Goal: Task Accomplishment & Management: Use online tool/utility

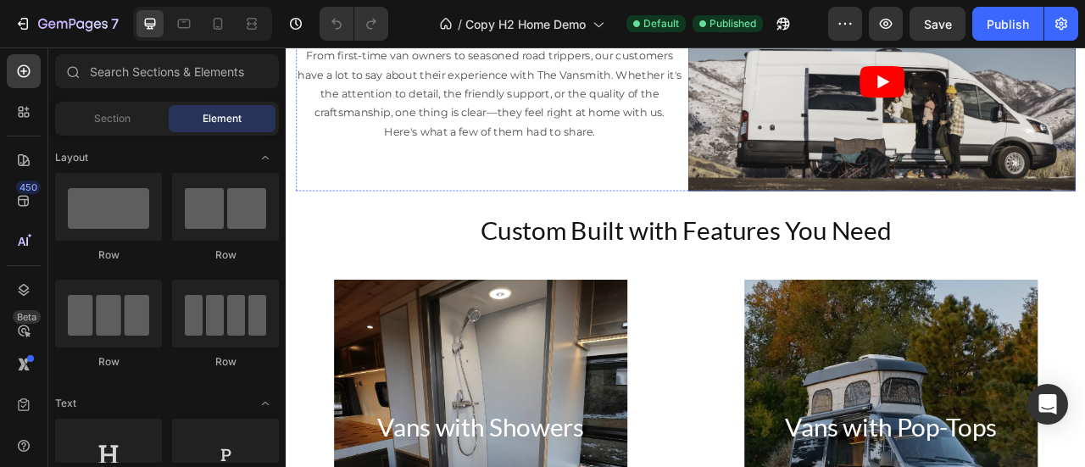
scroll to position [1610, 0]
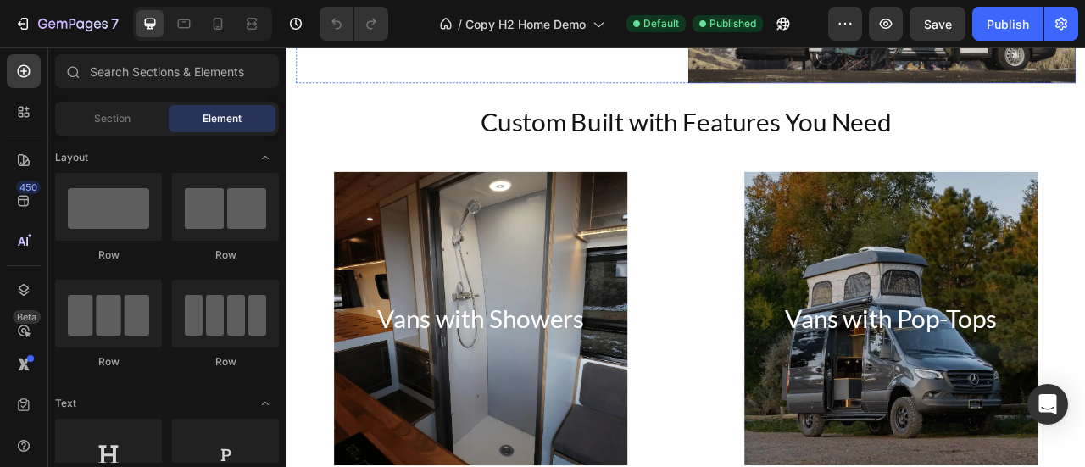
click at [523, 357] on div "Vans with Showers Heading" at bounding box center [534, 391] width 374 height 99
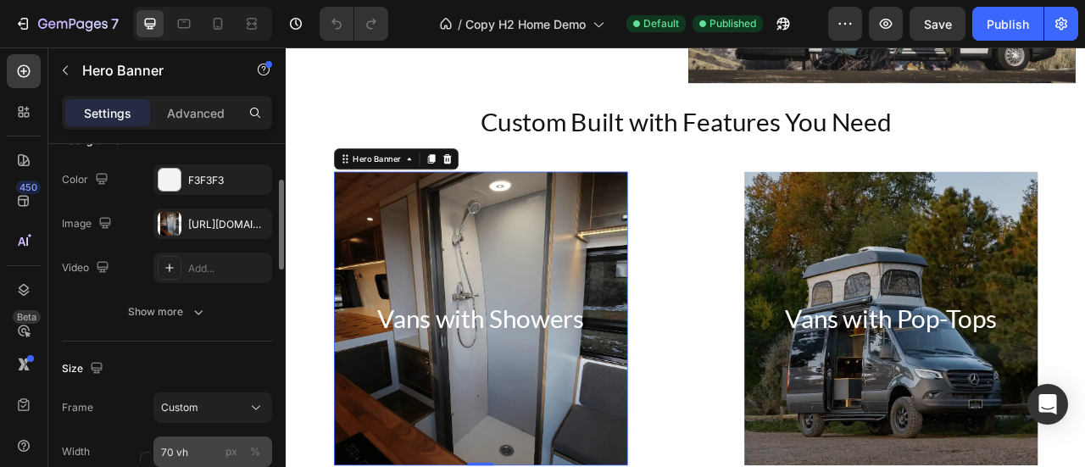
scroll to position [0, 0]
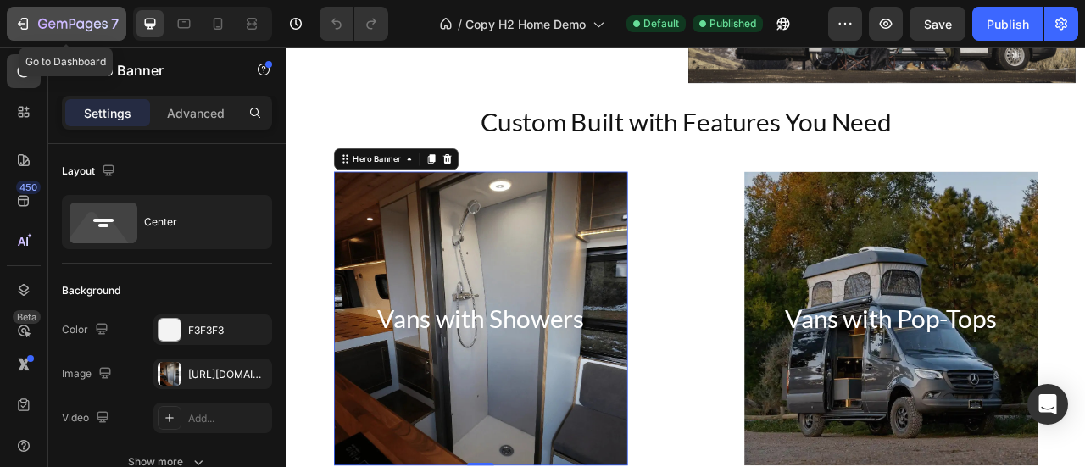
click at [17, 19] on icon "button" at bounding box center [22, 23] width 17 height 17
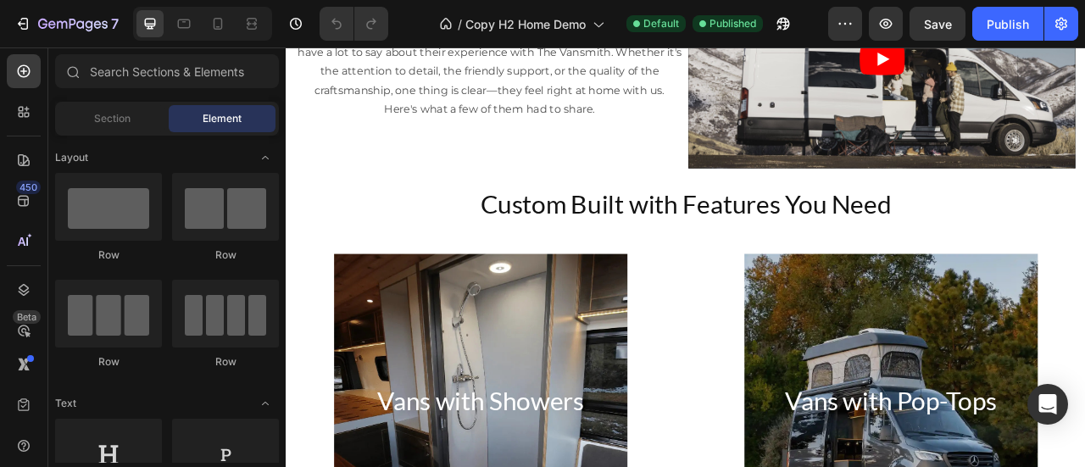
scroll to position [1440, 0]
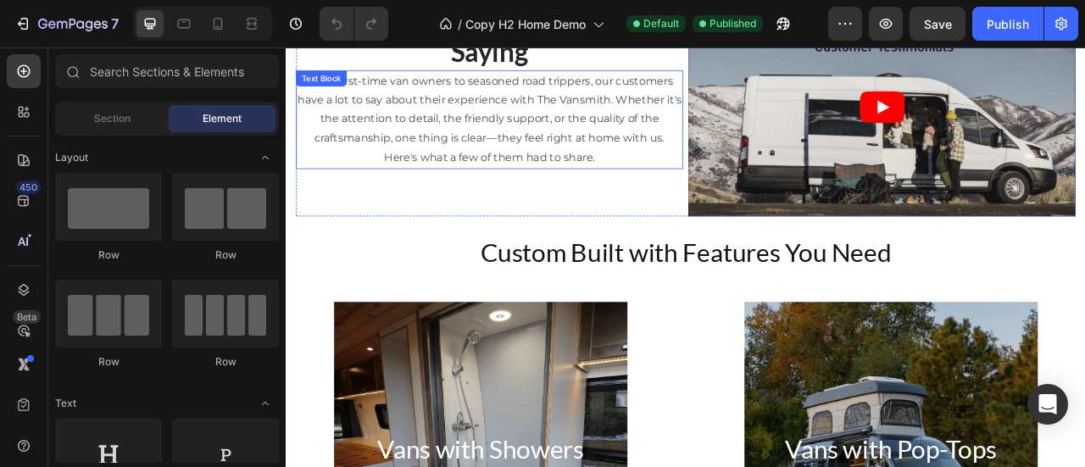
click at [497, 160] on p "From first-time van owners to seasoned road trippers, our customers have a lot …" at bounding box center [544, 139] width 489 height 122
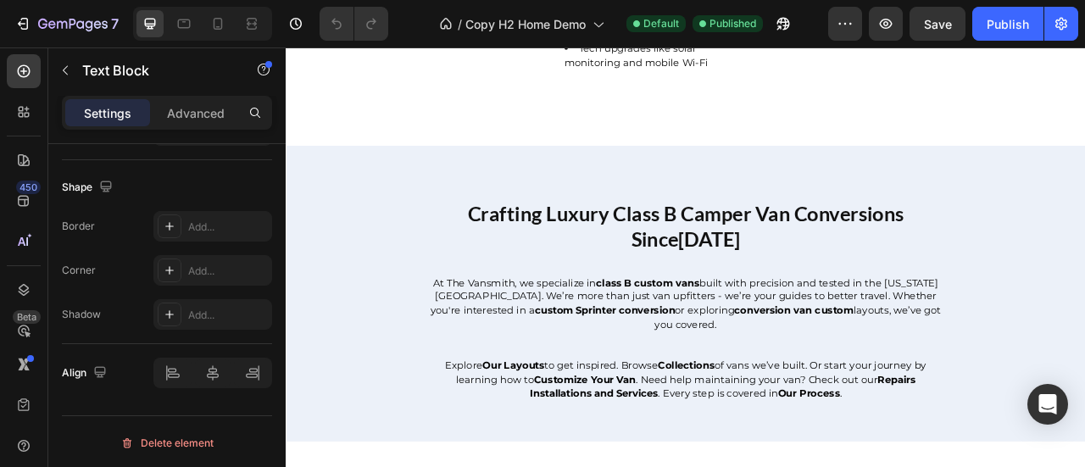
scroll to position [6694, 0]
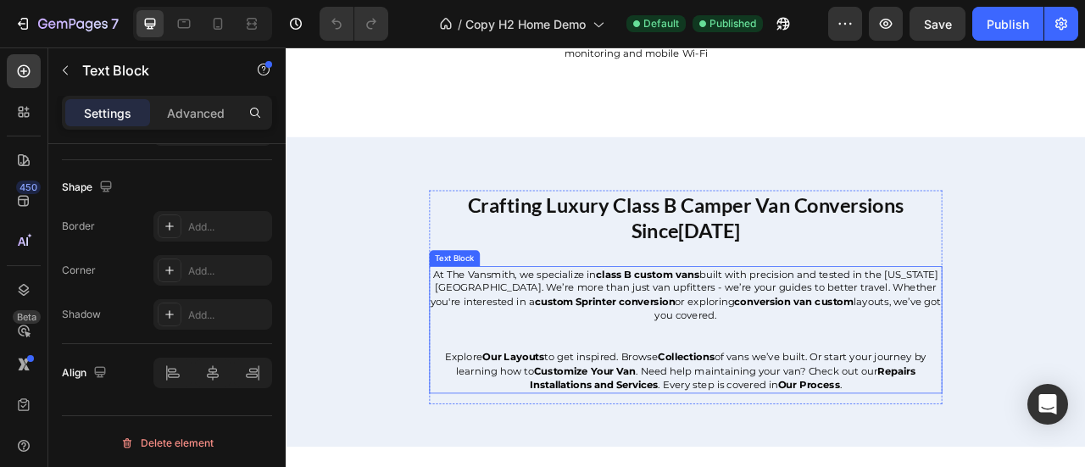
click at [757, 343] on strong "class B custom vans" at bounding box center [745, 335] width 131 height 15
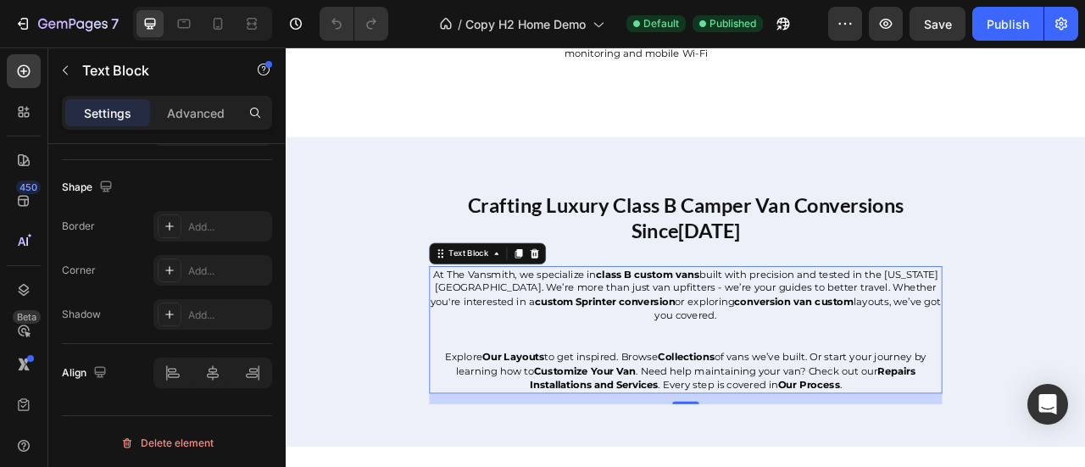
scroll to position [630, 0]
click at [885, 348] on span "built with precision and tested in the [US_STATE][GEOGRAPHIC_DATA]. We’re more …" at bounding box center [792, 353] width 646 height 51
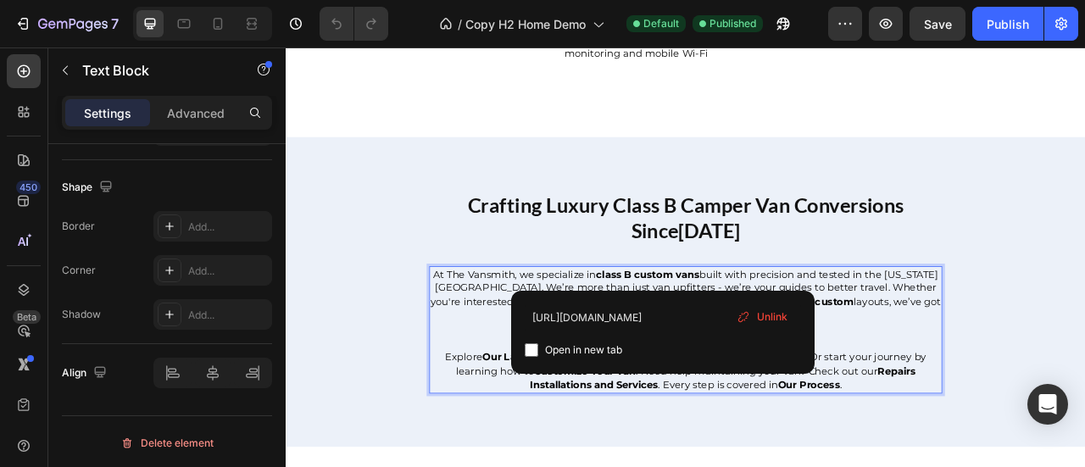
click at [765, 339] on strong "class B custom vans" at bounding box center [745, 335] width 131 height 15
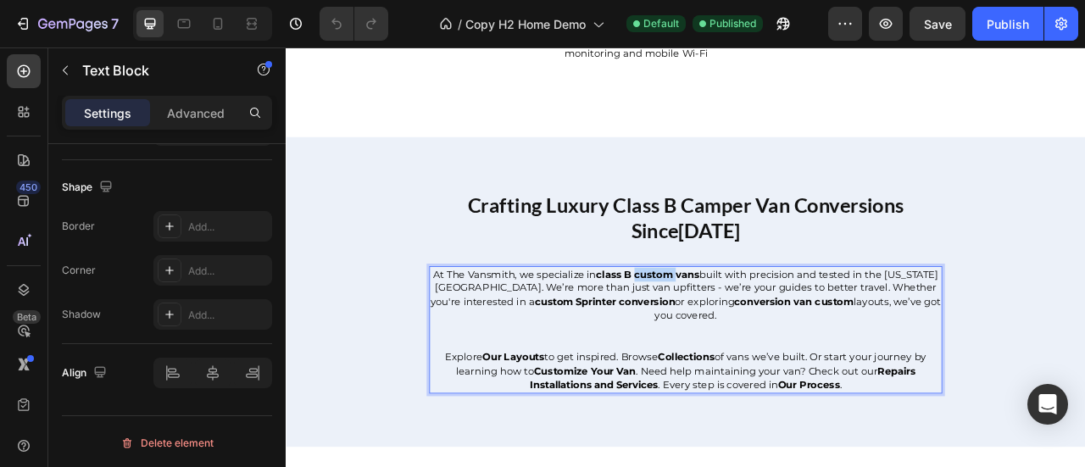
click at [765, 339] on strong "class B custom vans" at bounding box center [745, 335] width 131 height 15
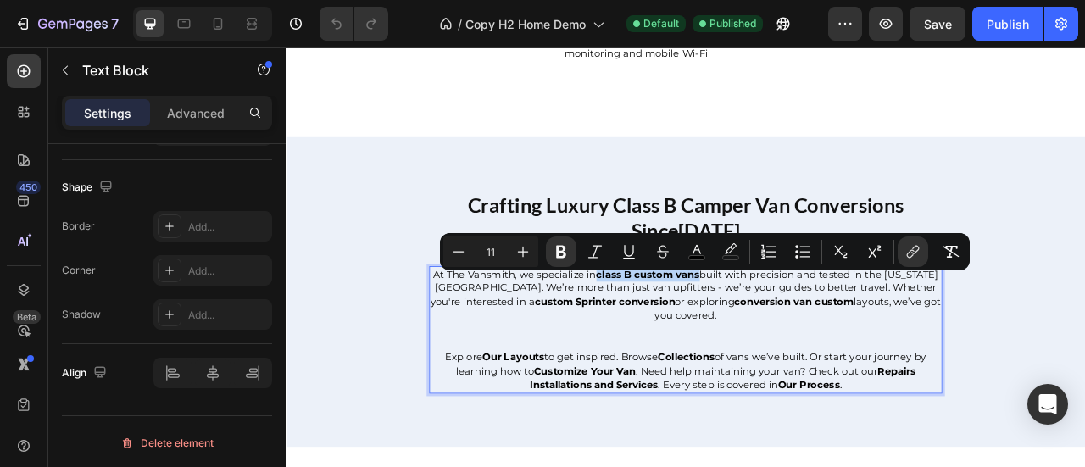
drag, startPoint x: 685, startPoint y: 339, endPoint x: 809, endPoint y: 341, distance: 124.6
click at [809, 341] on strong "class B custom vans" at bounding box center [745, 335] width 131 height 15
click at [669, 253] on icon "Editor contextual toolbar" at bounding box center [662, 251] width 17 height 17
click at [912, 258] on icon "Editor contextual toolbar" at bounding box center [912, 251] width 17 height 17
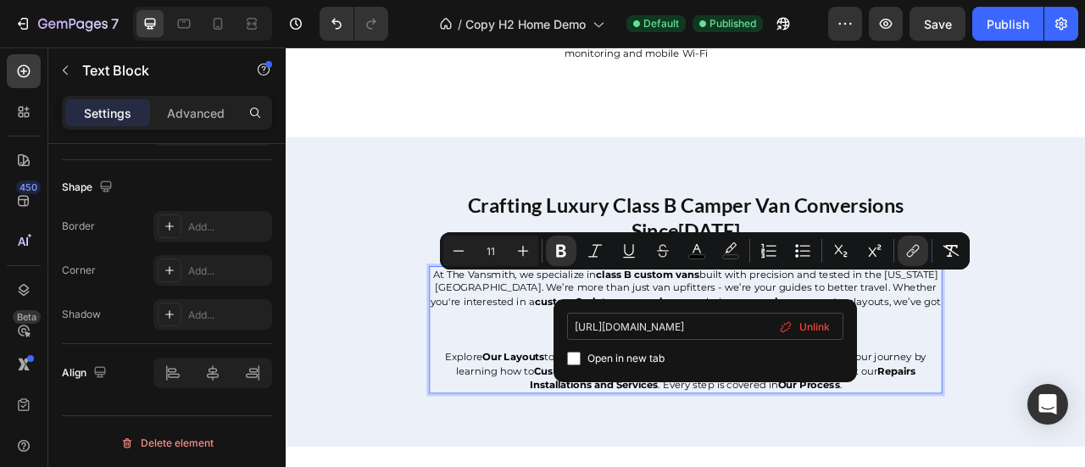
scroll to position [0, 0]
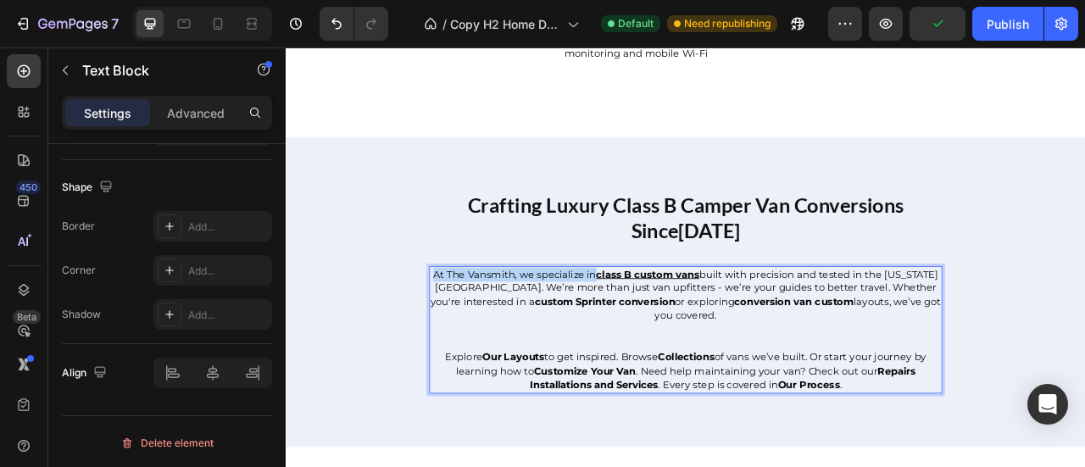
click at [795, 338] on u "class B custom vans" at bounding box center [745, 335] width 131 height 15
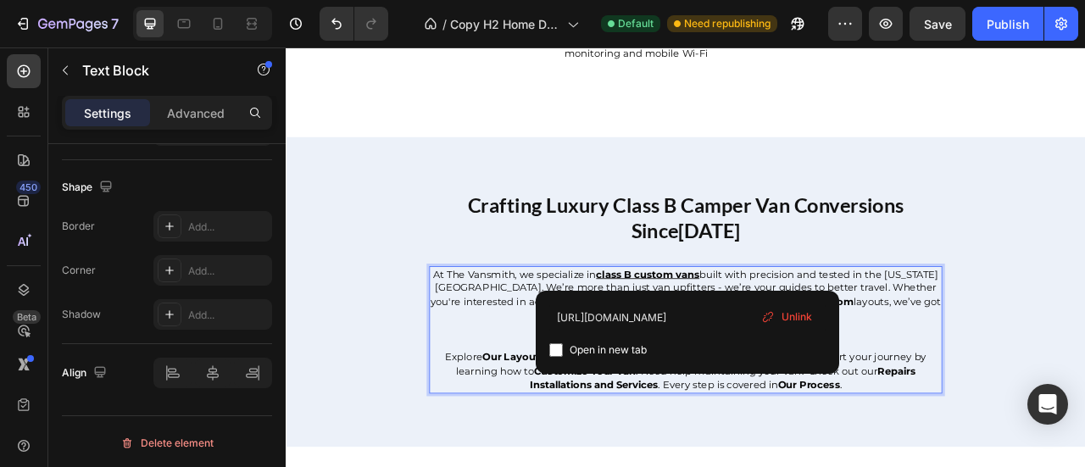
click at [773, 316] on icon at bounding box center [768, 317] width 14 height 14
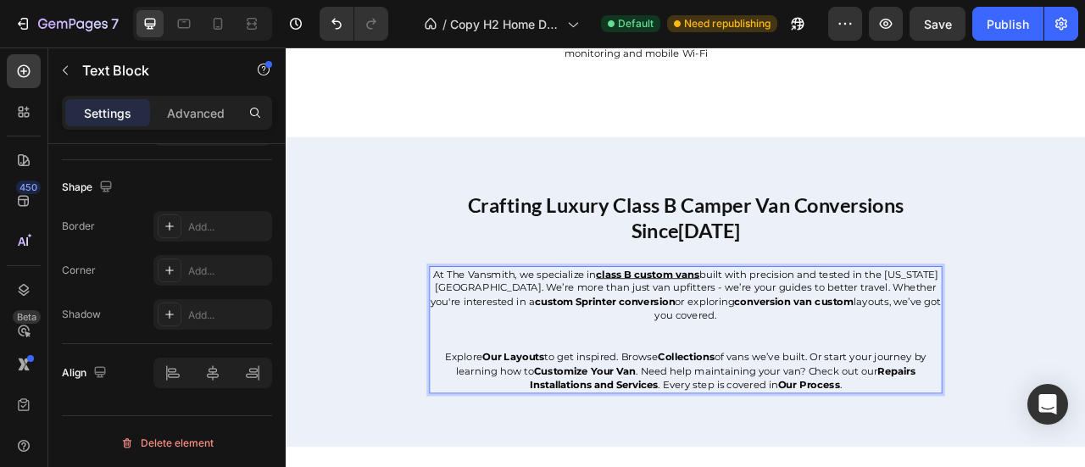
click at [776, 334] on u "class B custom vans" at bounding box center [745, 335] width 131 height 15
click at [793, 340] on u "class B custom vans" at bounding box center [745, 335] width 131 height 15
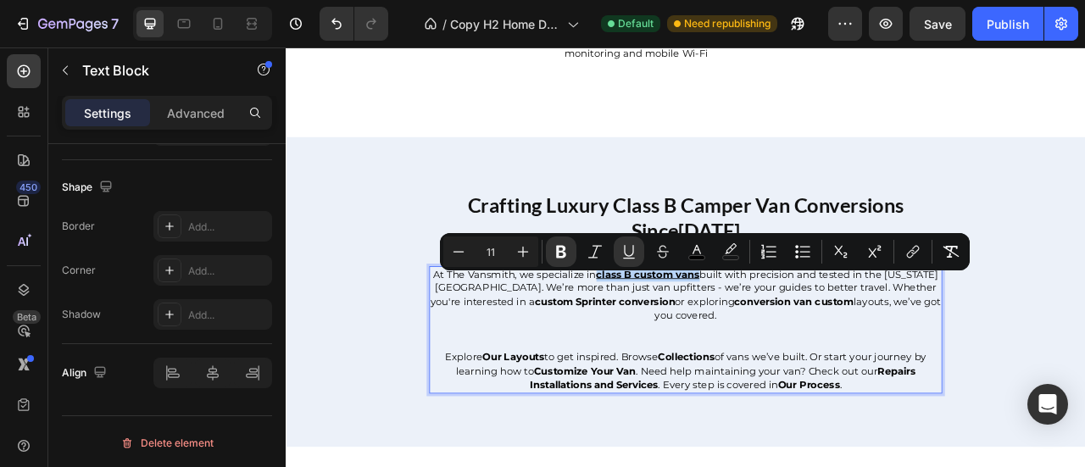
drag, startPoint x: 682, startPoint y: 343, endPoint x: 810, endPoint y: 347, distance: 128.0
click at [810, 343] on u "class B custom vans" at bounding box center [745, 335] width 131 height 15
click at [624, 258] on icon "Editor contextual toolbar" at bounding box center [629, 258] width 12 height 1
click at [907, 255] on icon "Editor contextual toolbar" at bounding box center [911, 254] width 8 height 8
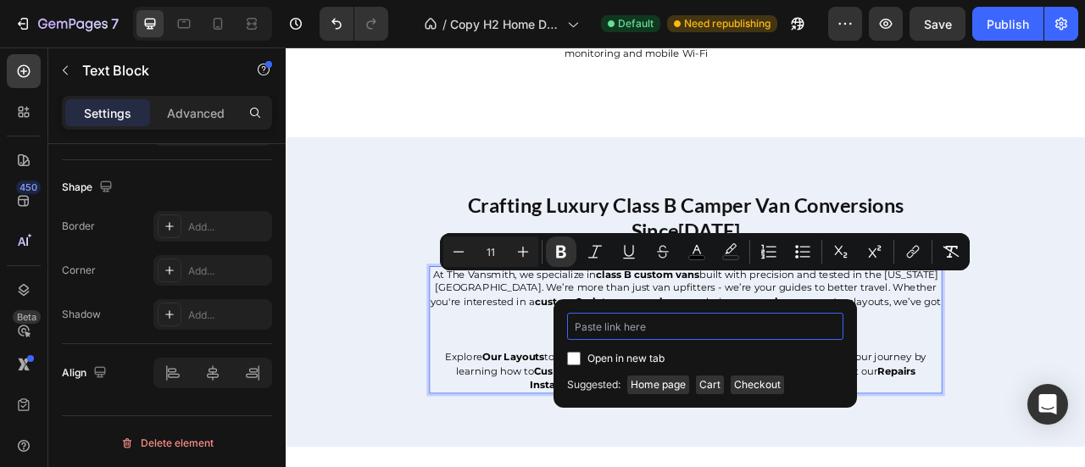
click at [639, 324] on input "Editor contextual toolbar" at bounding box center [705, 326] width 276 height 27
paste input "[URL][DOMAIN_NAME]"
type input "[URL][DOMAIN_NAME]"
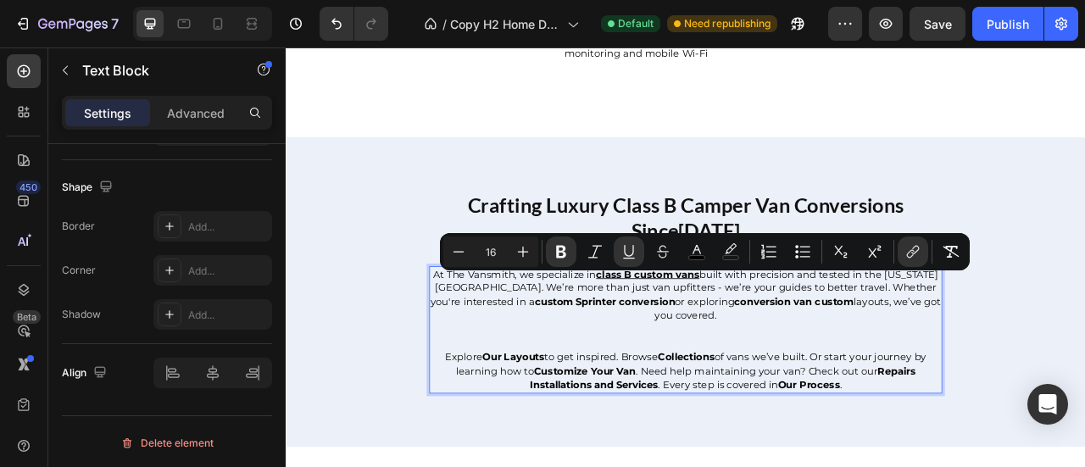
click at [823, 424] on p "Rich Text Editor. Editing area: main" at bounding box center [793, 415] width 649 height 36
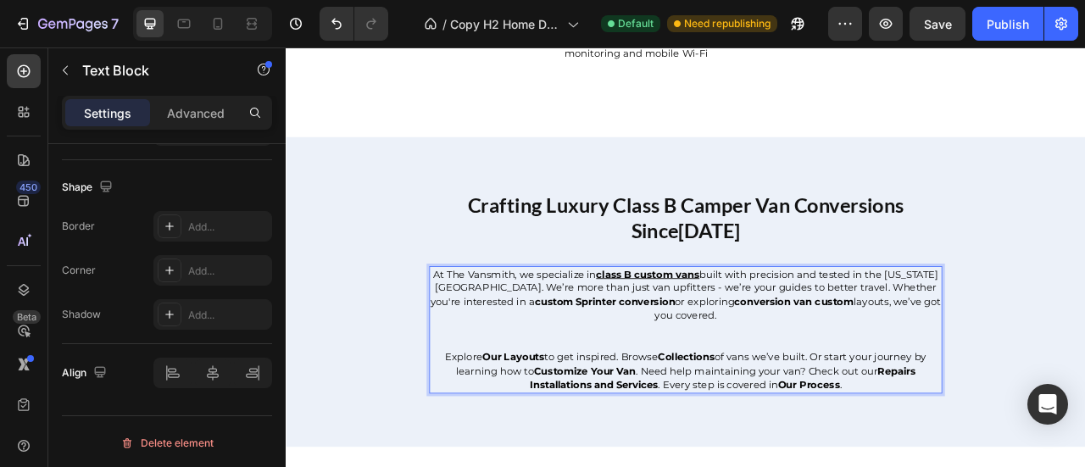
click at [778, 343] on u "class B custom vans" at bounding box center [745, 335] width 131 height 15
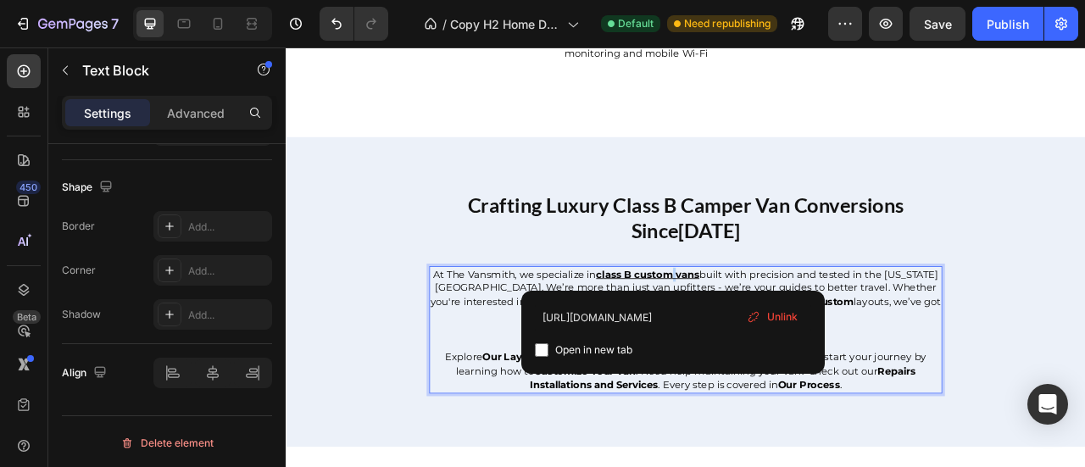
click at [778, 343] on u "class B custom vans" at bounding box center [745, 335] width 131 height 15
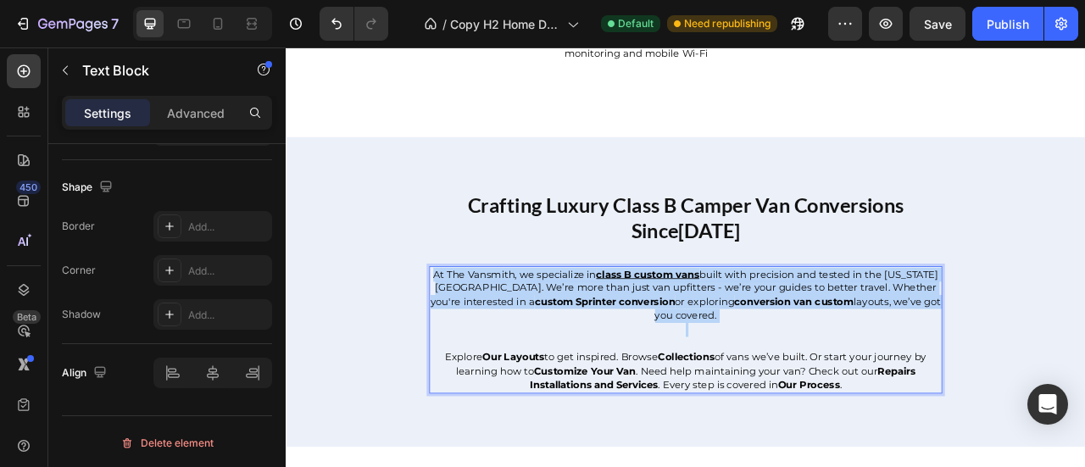
click at [778, 343] on u "class B custom vans" at bounding box center [745, 335] width 131 height 15
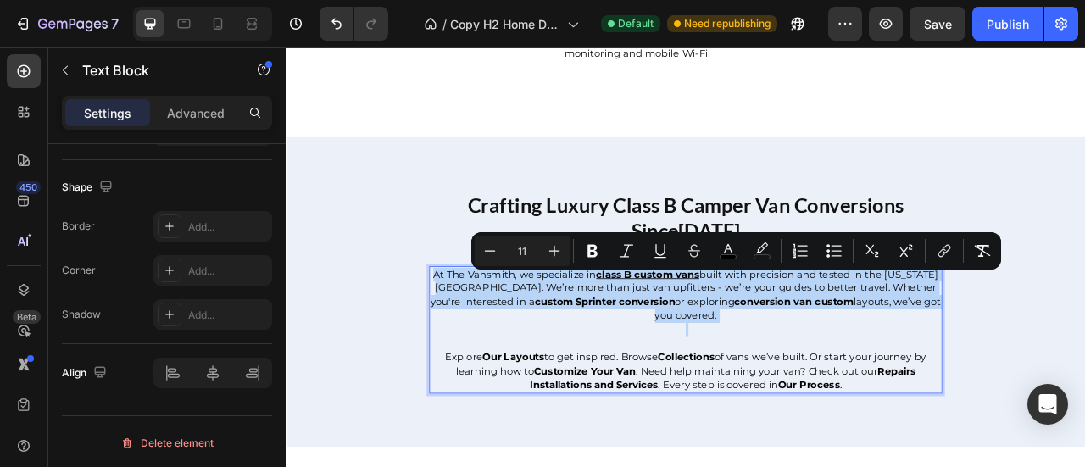
click at [713, 352] on span "built with precision and tested in the [US_STATE][GEOGRAPHIC_DATA]. We’re more …" at bounding box center [792, 353] width 646 height 51
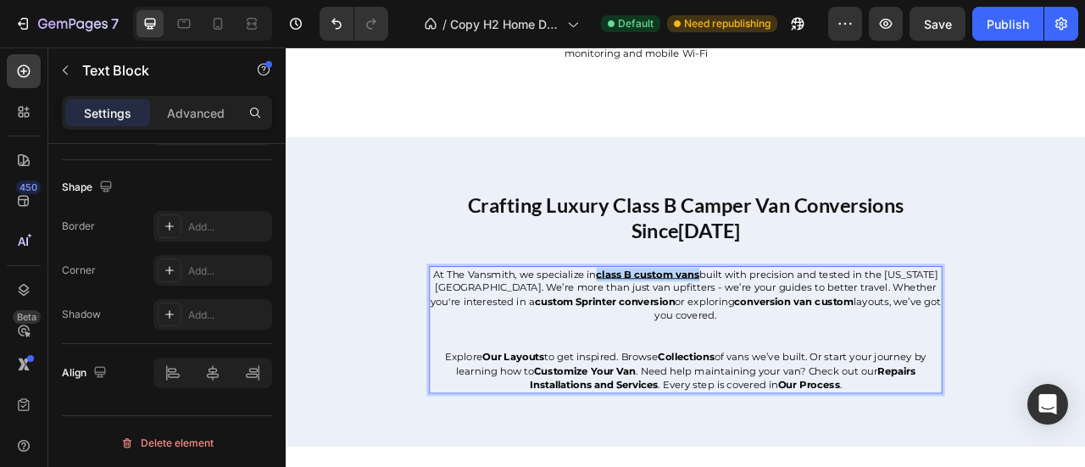
drag, startPoint x: 680, startPoint y: 343, endPoint x: 810, endPoint y: 343, distance: 129.6
click at [810, 343] on p "At The Vansmith, we specialize in class B custom vans built with precision and …" at bounding box center [793, 362] width 649 height 70
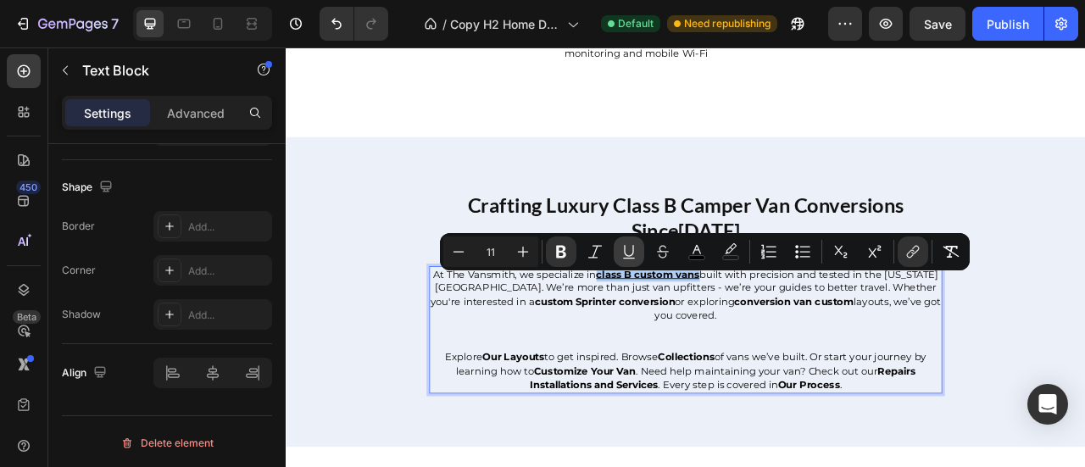
click at [624, 250] on icon "Editor contextual toolbar" at bounding box center [628, 251] width 9 height 12
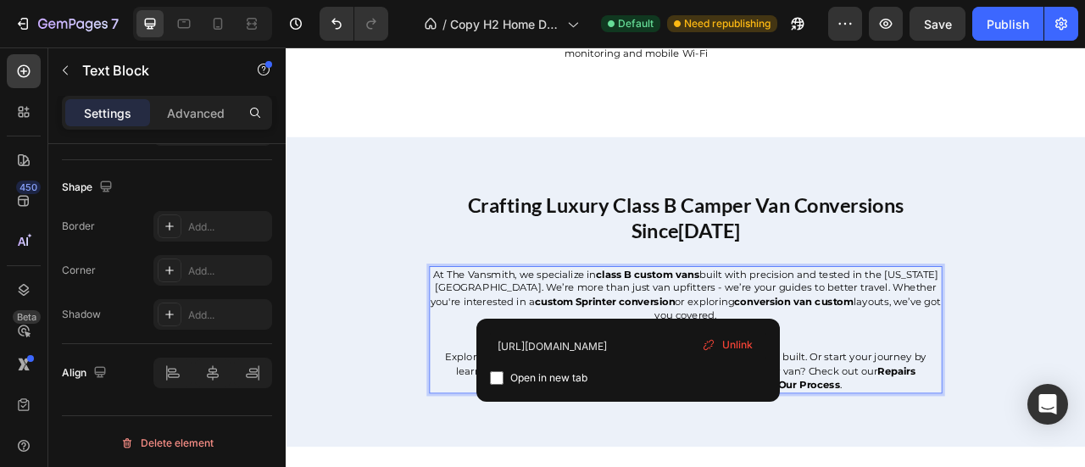
click at [724, 370] on strong "custom Sprinter conversion" at bounding box center [691, 370] width 179 height 15
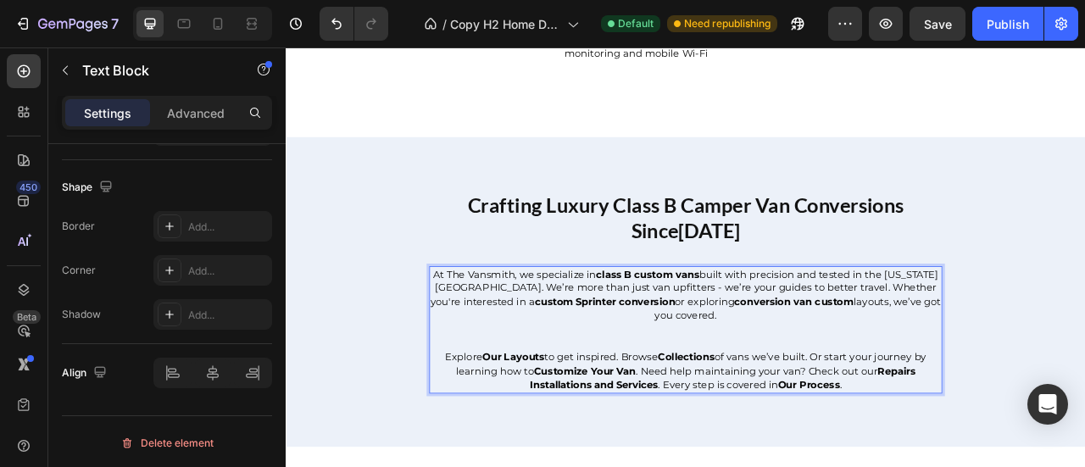
click at [502, 374] on span "built with precision and tested in the [US_STATE][GEOGRAPHIC_DATA]. We’re more …" at bounding box center [792, 353] width 646 height 51
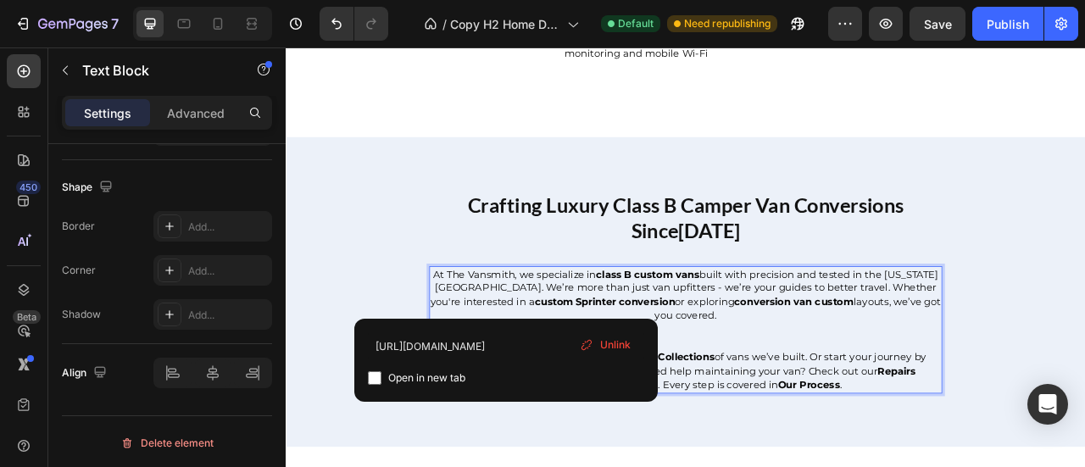
click at [602, 378] on strong "custom Sprinter conversion" at bounding box center [691, 370] width 179 height 15
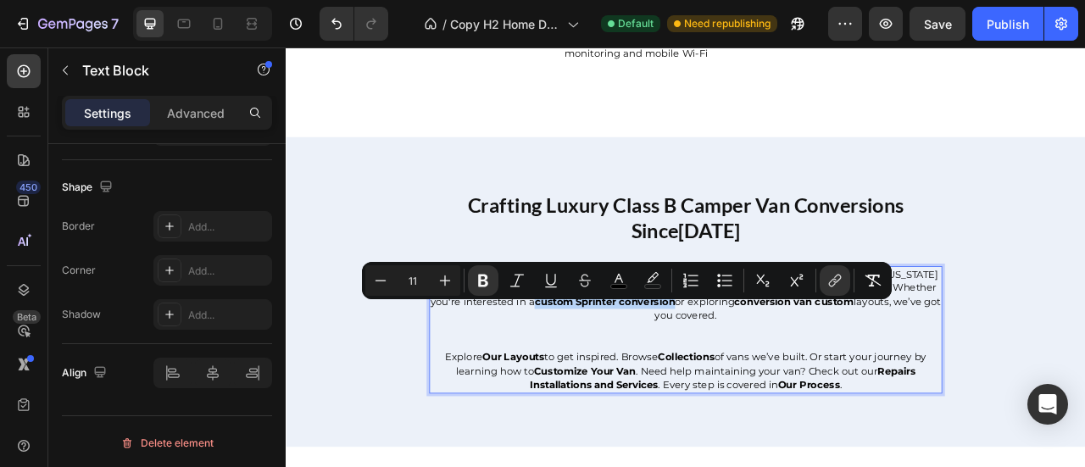
drag, startPoint x: 561, startPoint y: 376, endPoint x: 737, endPoint y: 376, distance: 176.2
click at [737, 376] on p "At The Vansmith, we specialize in class B custom vans built with precision and …" at bounding box center [793, 362] width 649 height 70
click at [839, 277] on icon "Editor contextual toolbar" at bounding box center [834, 280] width 17 height 17
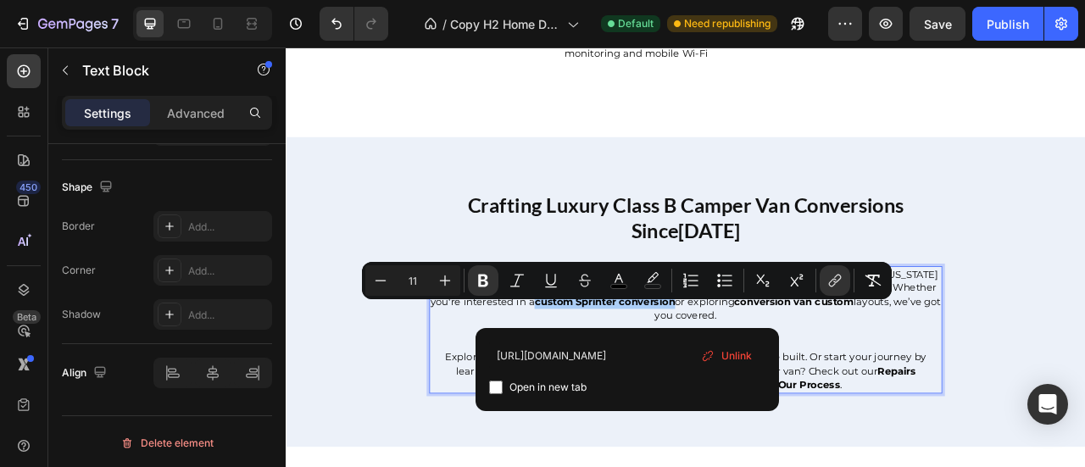
scroll to position [0, 126]
click at [627, 350] on input "[URL][DOMAIN_NAME]" at bounding box center [627, 354] width 276 height 27
type input "[URL][DOMAIN_NAME]"
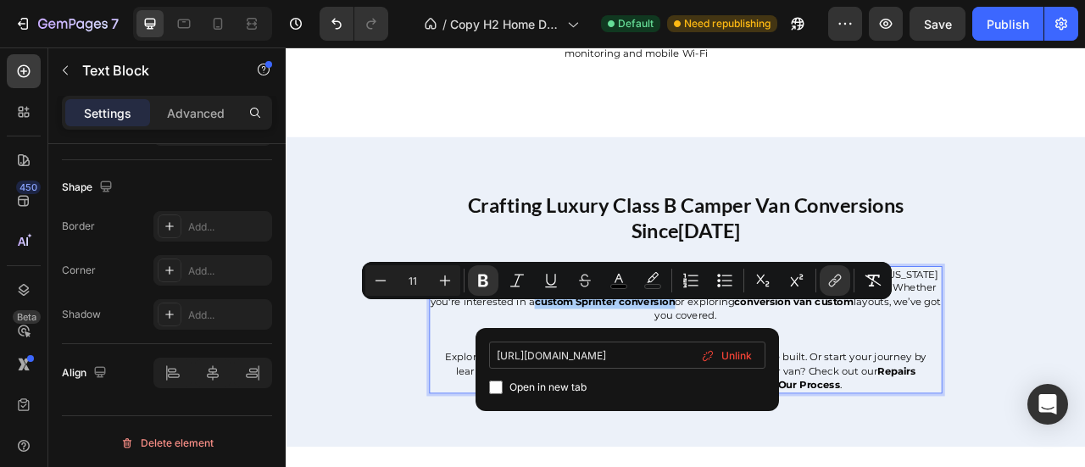
scroll to position [0, 107]
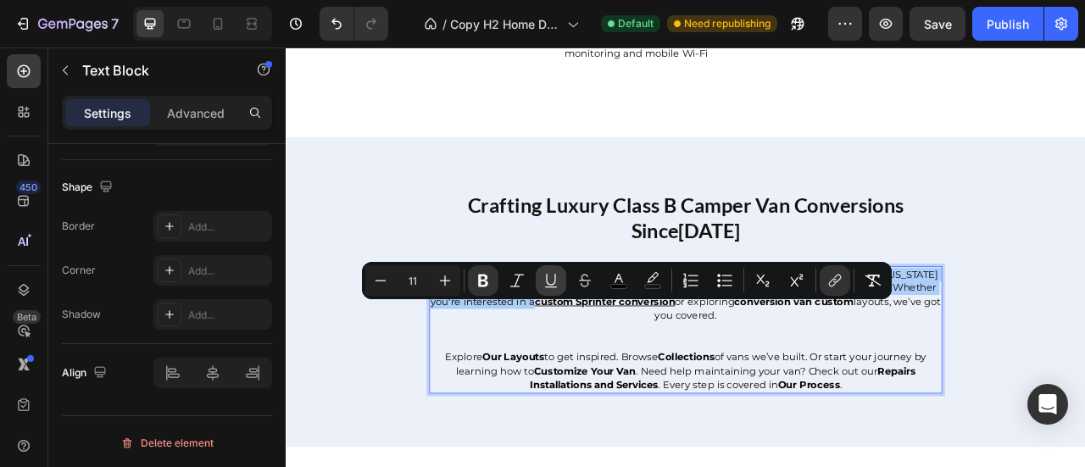
click at [544, 280] on icon "Editor contextual toolbar" at bounding box center [550, 280] width 17 height 17
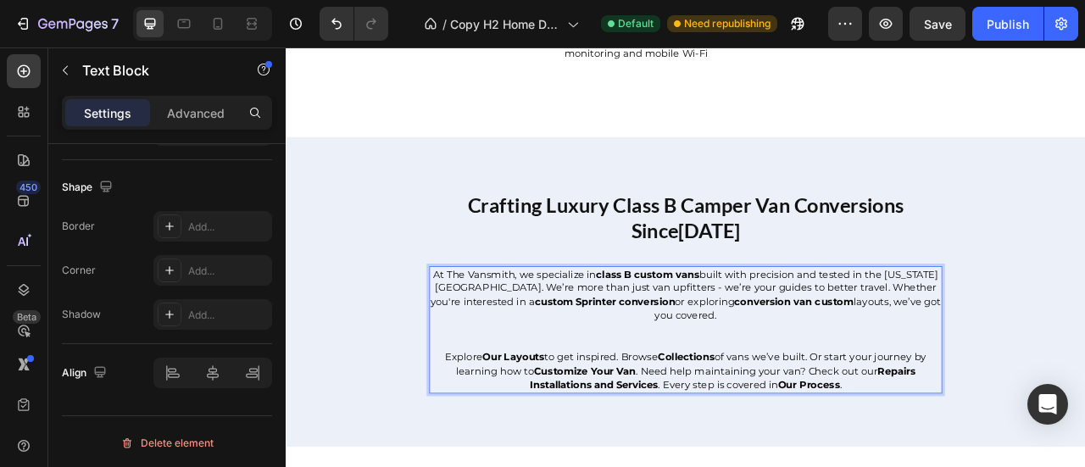
click at [636, 397] on p "At The Vansmith, we specialize in class B custom vans built with precision and …" at bounding box center [793, 362] width 649 height 70
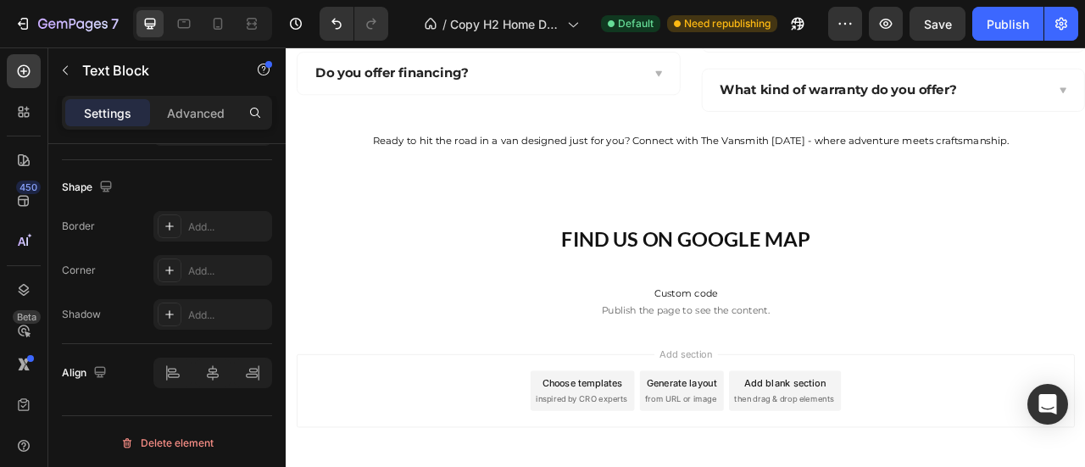
scroll to position [7970, 0]
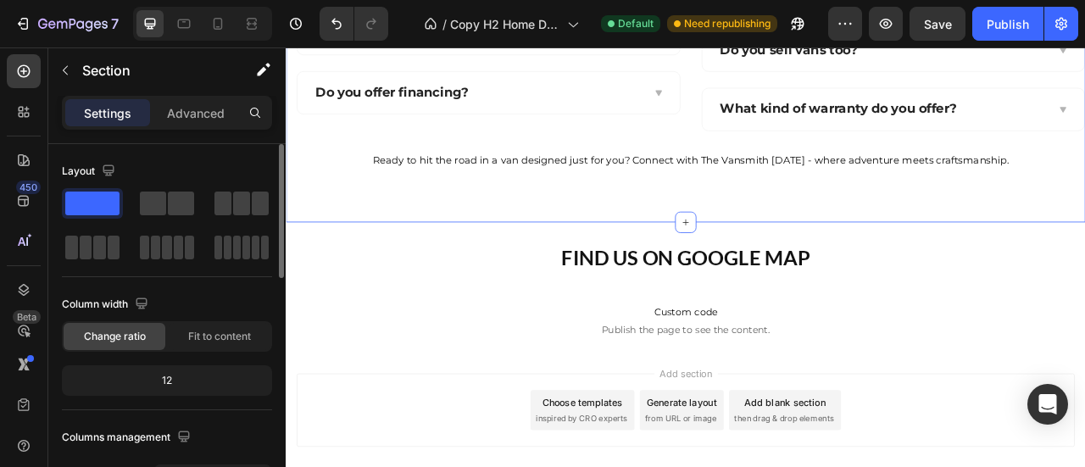
scroll to position [7800, 0]
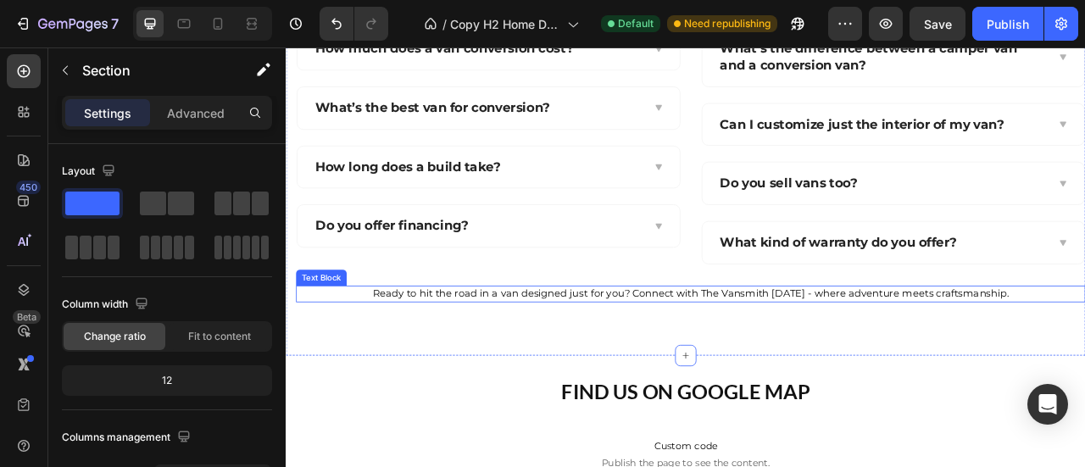
click at [767, 356] on span "Ready to hit the road in a van designed just for you? Connect with The Vansmith…" at bounding box center [800, 359] width 809 height 15
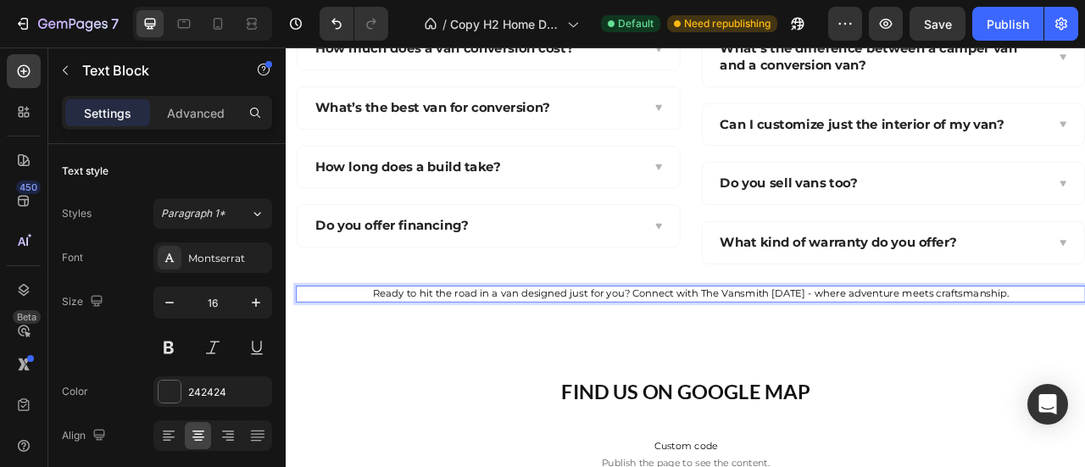
click at [724, 355] on span "Ready to hit the road in a van designed just for you? Connect with The Vansmith…" at bounding box center [800, 359] width 809 height 15
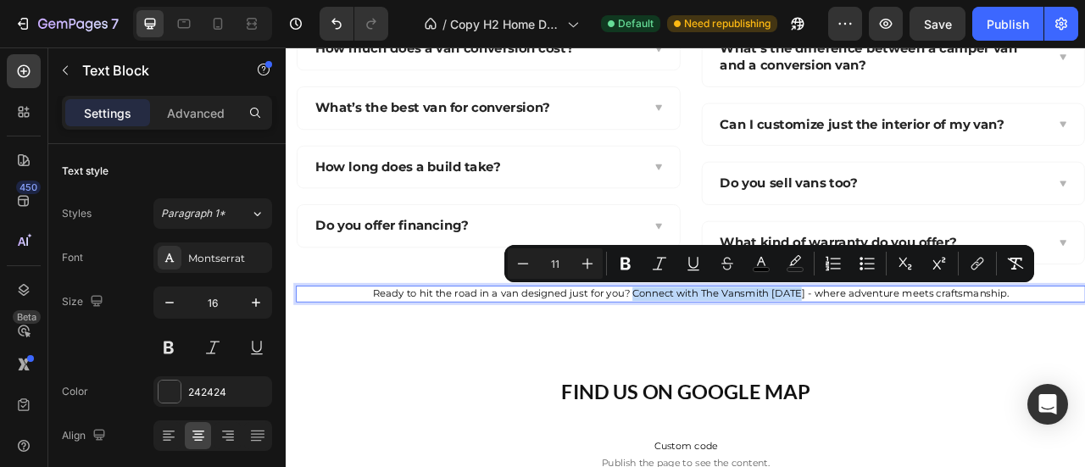
drag, startPoint x: 724, startPoint y: 355, endPoint x: 932, endPoint y: 358, distance: 208.5
click at [932, 358] on span "Ready to hit the road in a van designed just for you? Connect with The Vansmith…" at bounding box center [800, 359] width 809 height 15
click at [971, 269] on icon "Editor contextual toolbar" at bounding box center [975, 266] width 8 height 8
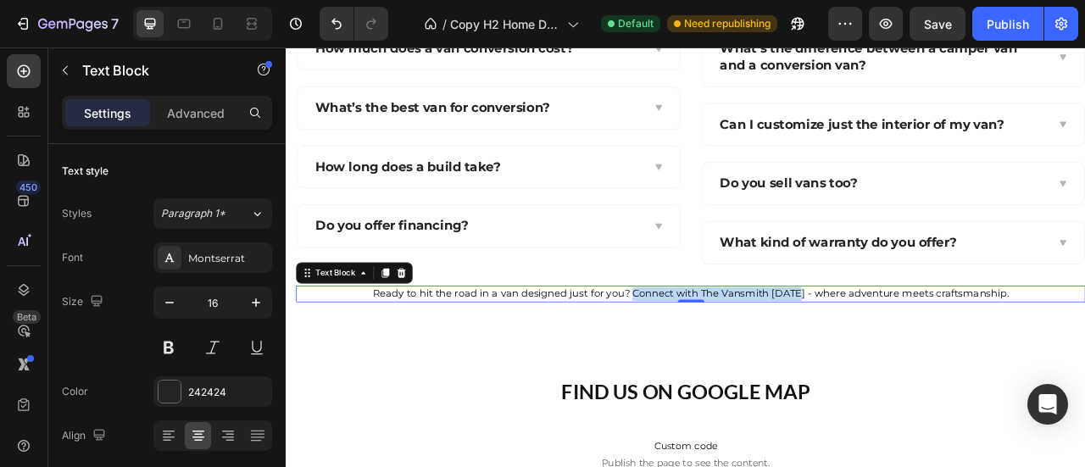
click at [930, 358] on span "Ready to hit the road in a van designed just for you? Connect with The Vansmith…" at bounding box center [800, 359] width 809 height 15
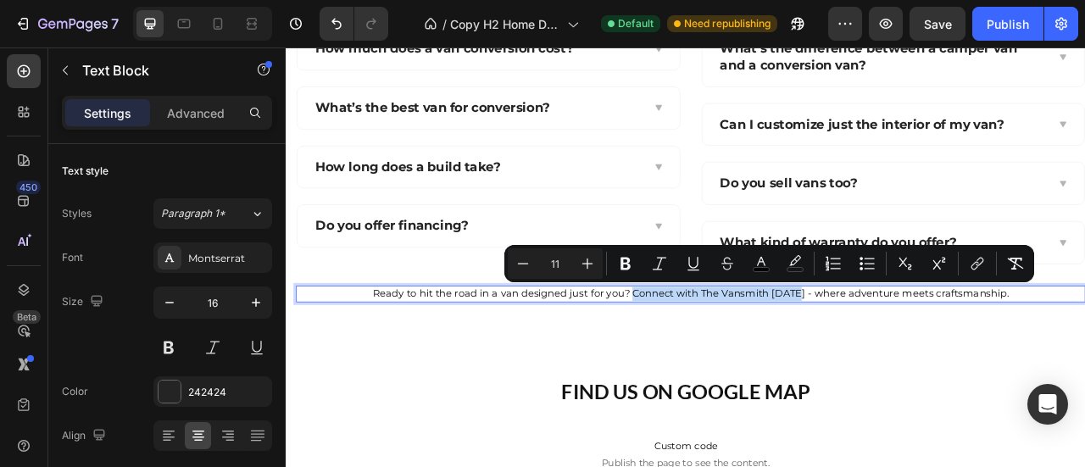
drag, startPoint x: 724, startPoint y: 357, endPoint x: 931, endPoint y: 356, distance: 206.7
click at [931, 356] on span "Ready to hit the road in a van designed just for you? Connect with The Vansmith…" at bounding box center [800, 359] width 809 height 15
click at [979, 261] on icon "Editor contextual toolbar" at bounding box center [976, 263] width 17 height 17
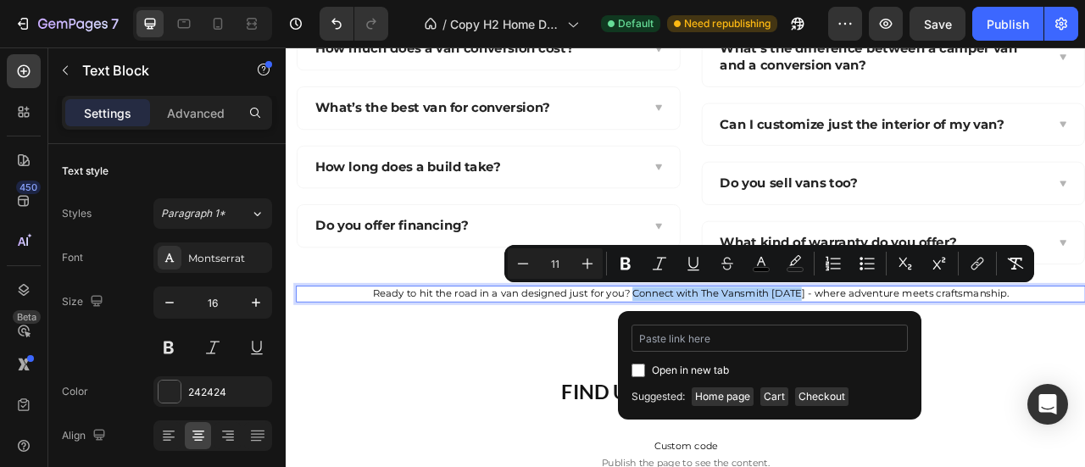
click at [675, 335] on input "Editor contextual toolbar" at bounding box center [769, 338] width 276 height 27
type input "[URL][DOMAIN_NAME]"
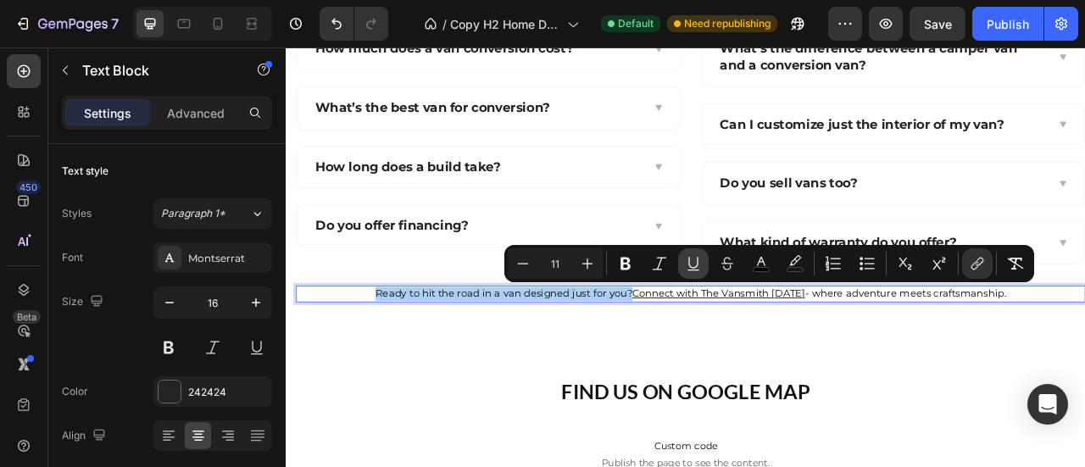
click at [696, 258] on icon "Editor contextual toolbar" at bounding box center [692, 263] width 9 height 12
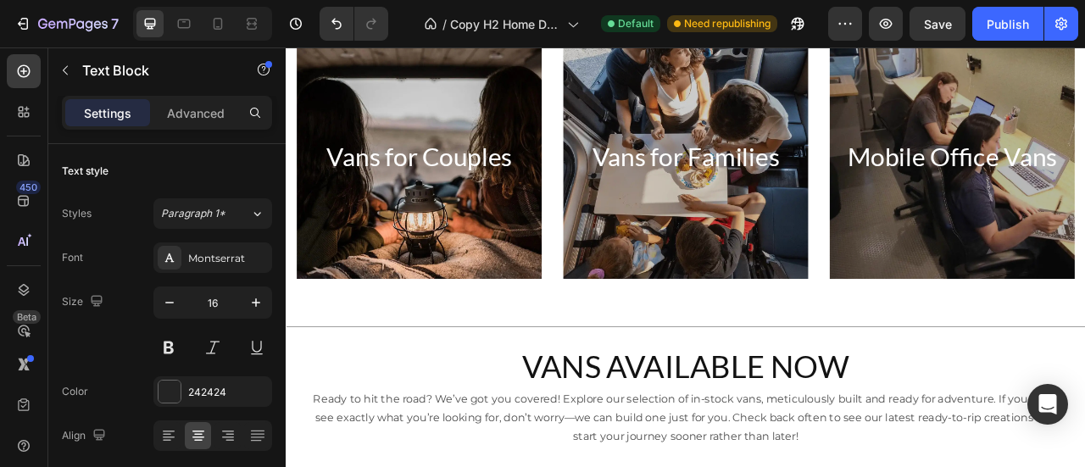
scroll to position [566, 0]
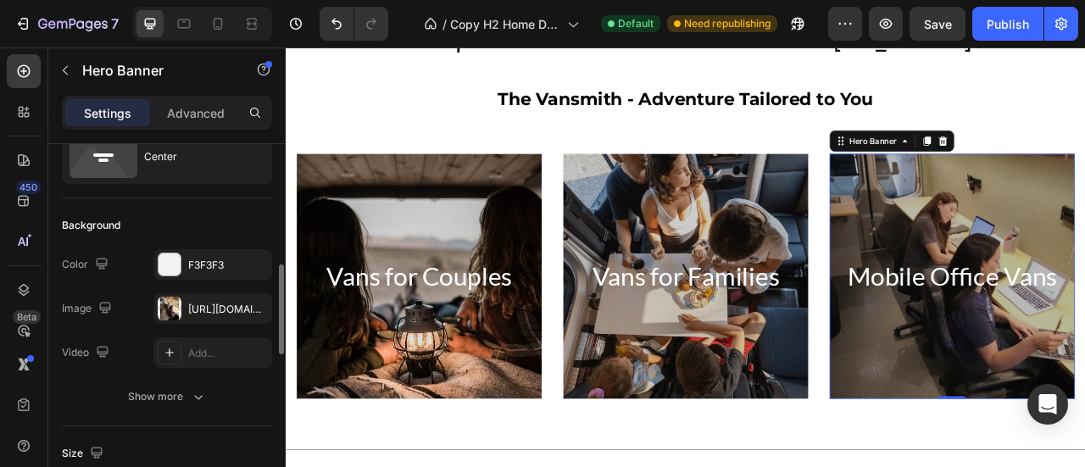
scroll to position [0, 0]
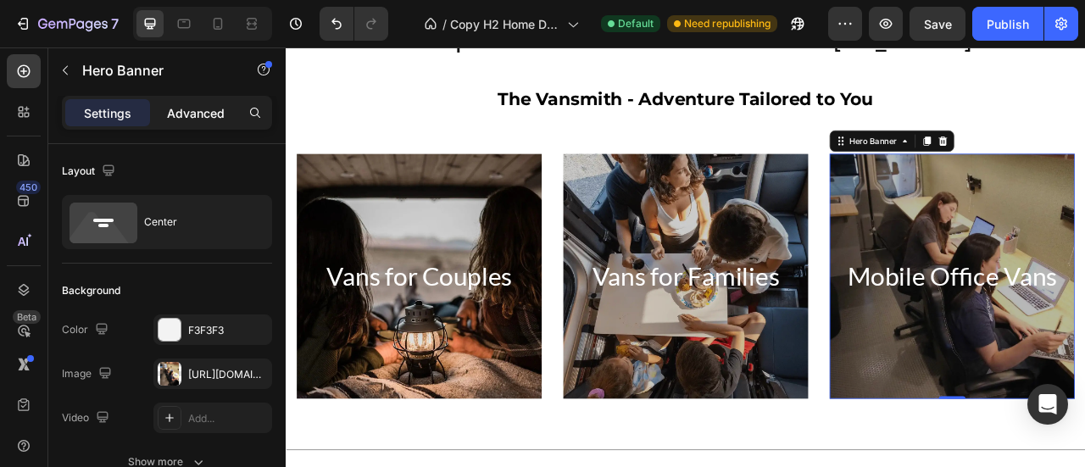
click at [191, 120] on p "Advanced" at bounding box center [196, 113] width 58 height 18
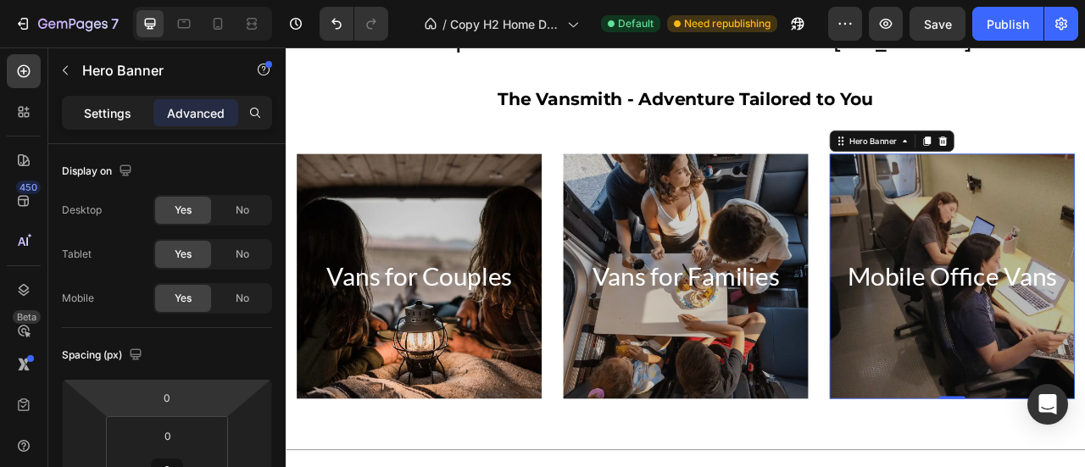
click at [101, 111] on p "Settings" at bounding box center [107, 113] width 47 height 18
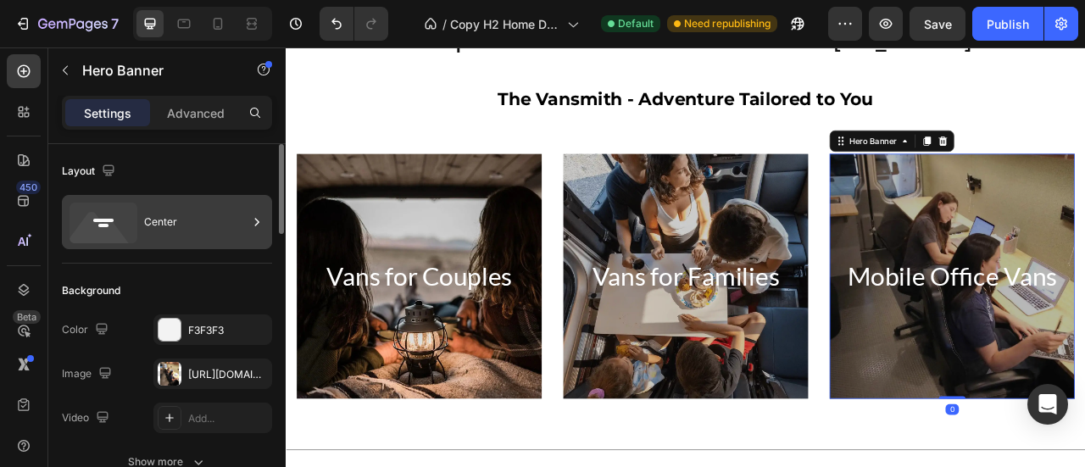
scroll to position [169, 0]
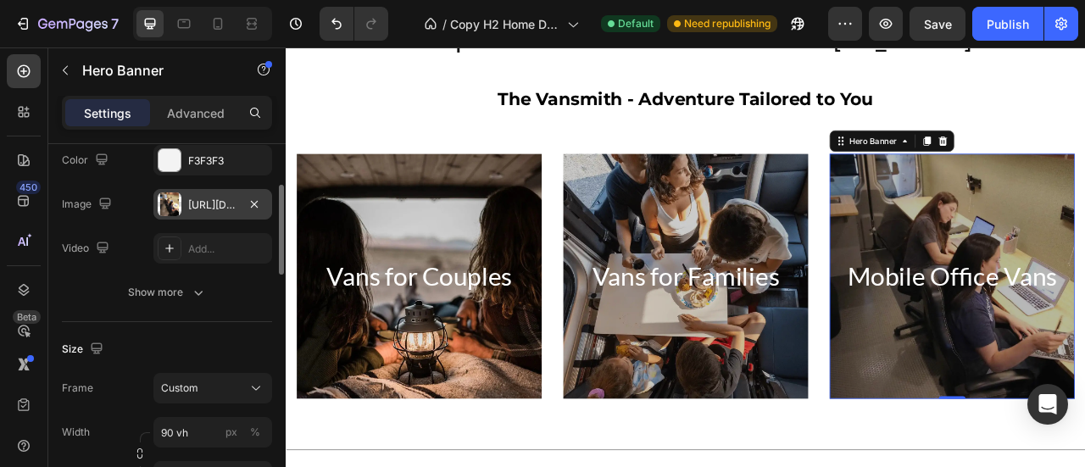
click at [203, 210] on div "[URL][DOMAIN_NAME]" at bounding box center [212, 204] width 49 height 15
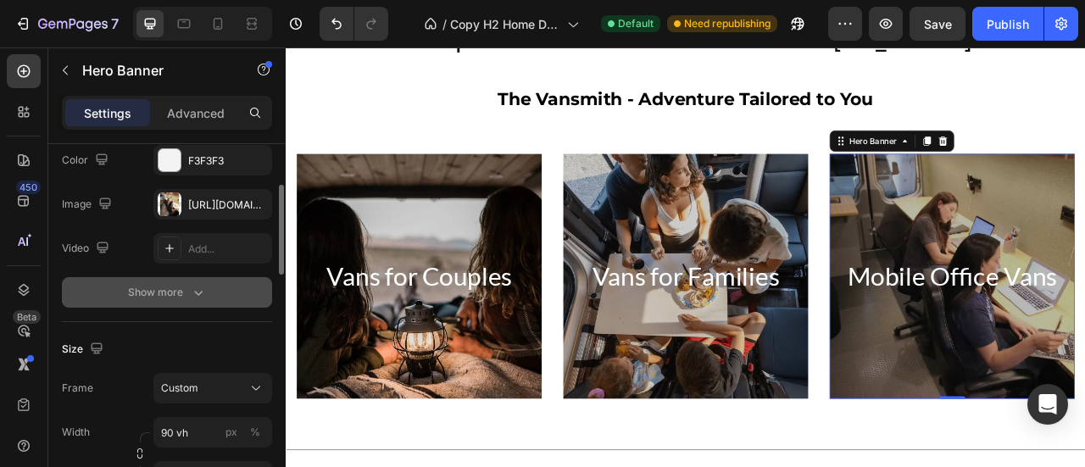
click at [171, 291] on div "Show more" at bounding box center [167, 292] width 79 height 17
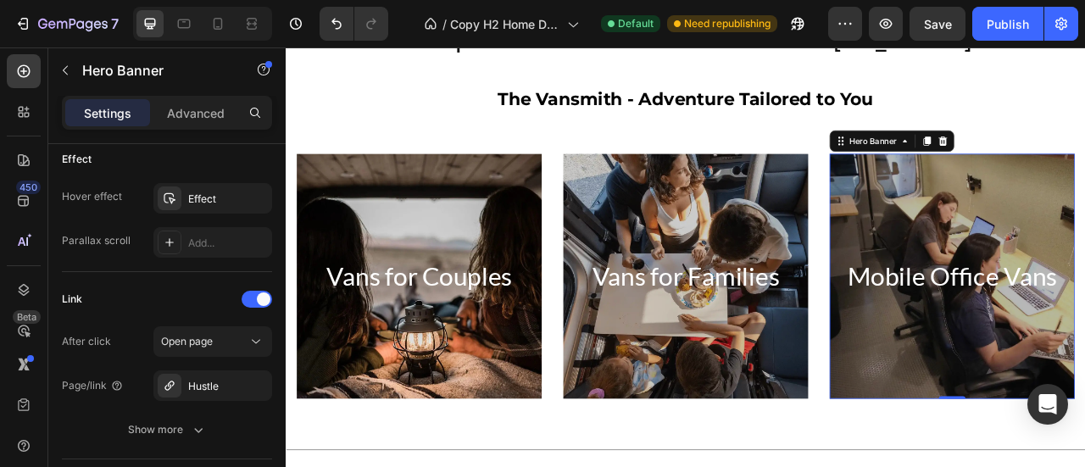
scroll to position [1041, 0]
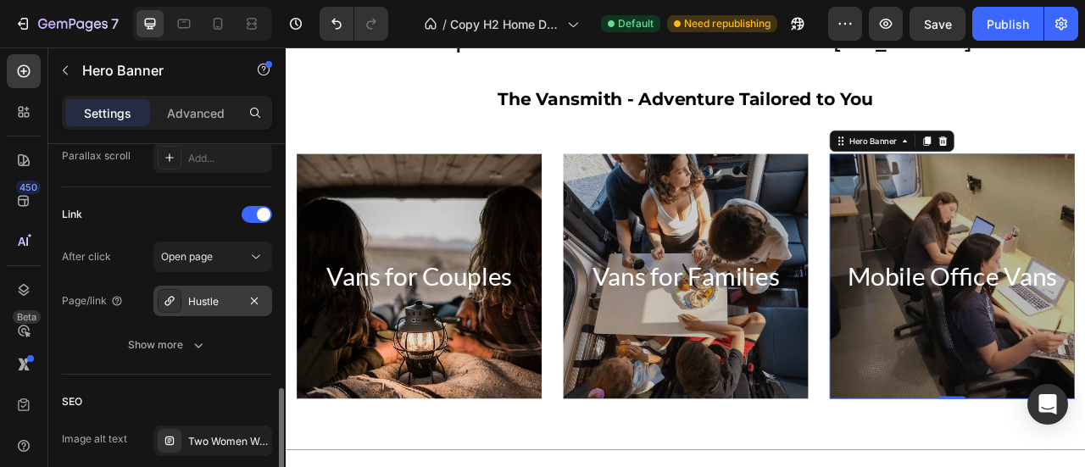
click at [212, 300] on div "Hustle" at bounding box center [212, 301] width 49 height 15
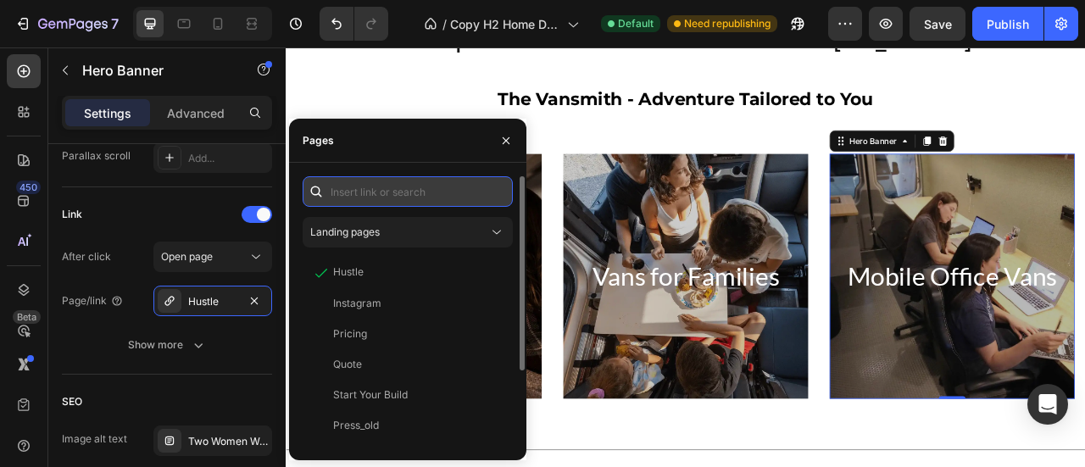
click at [407, 193] on input "text" at bounding box center [407, 191] width 210 height 31
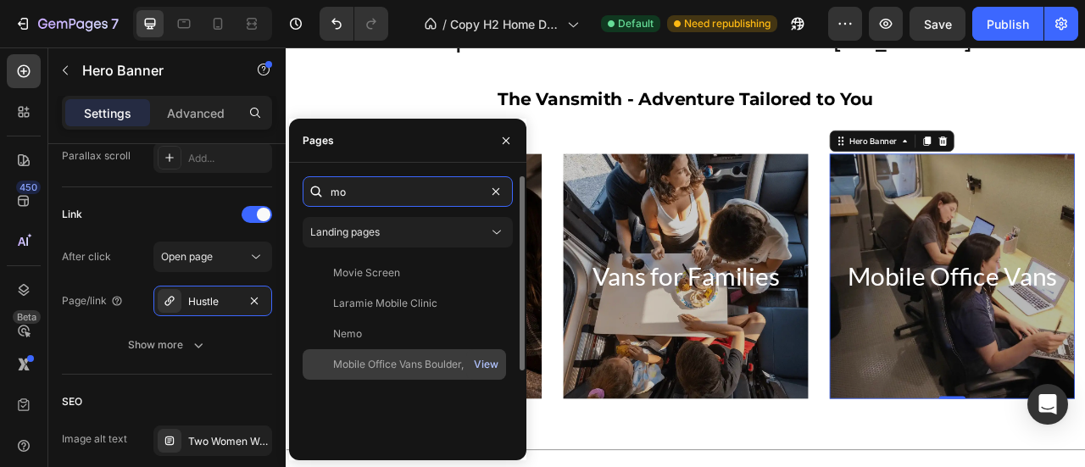
type input "mo"
click at [491, 363] on div "View" at bounding box center [486, 364] width 25 height 15
click at [396, 369] on div "Mobile Office Vans Boulder, [GEOGRAPHIC_DATA] – The Vansmith" at bounding box center [414, 364] width 163 height 15
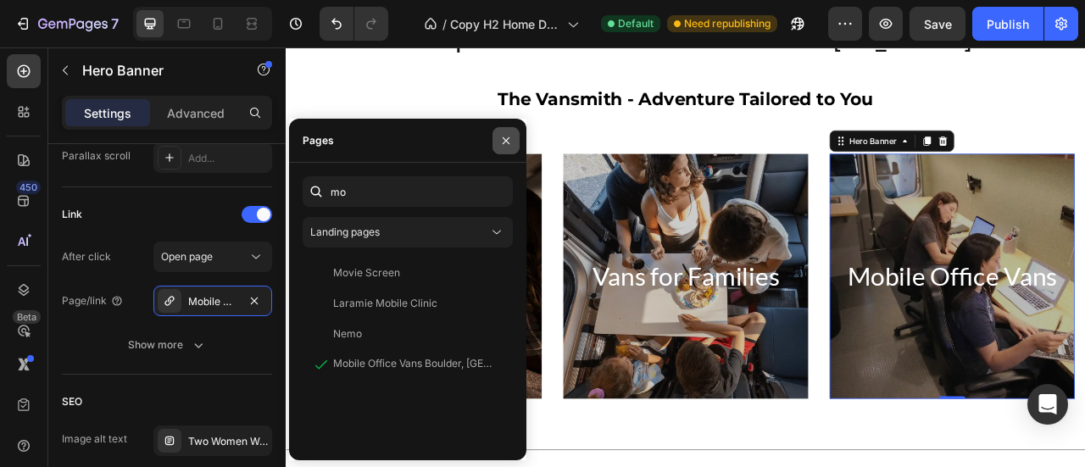
click at [505, 139] on icon "button" at bounding box center [506, 141] width 14 height 14
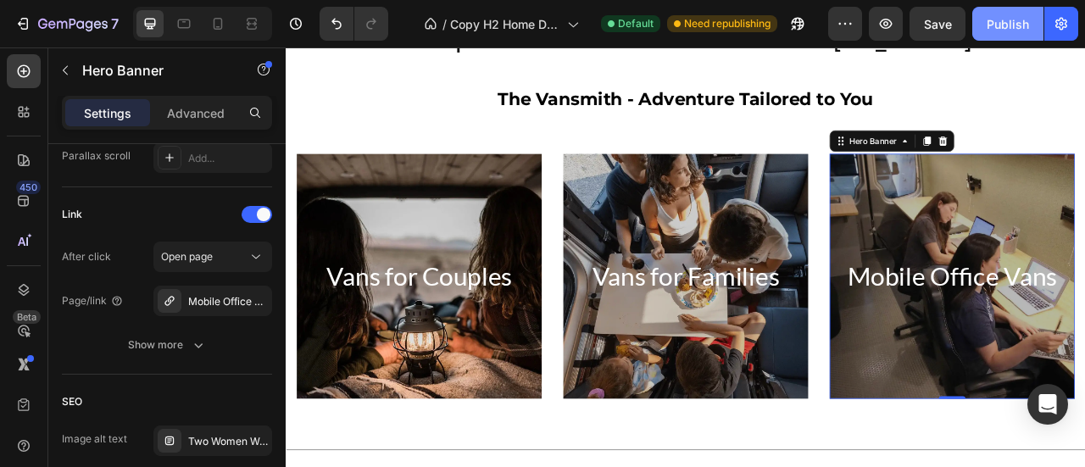
click at [1002, 14] on button "Publish" at bounding box center [1007, 24] width 71 height 34
